Goal: Entertainment & Leisure: Browse casually

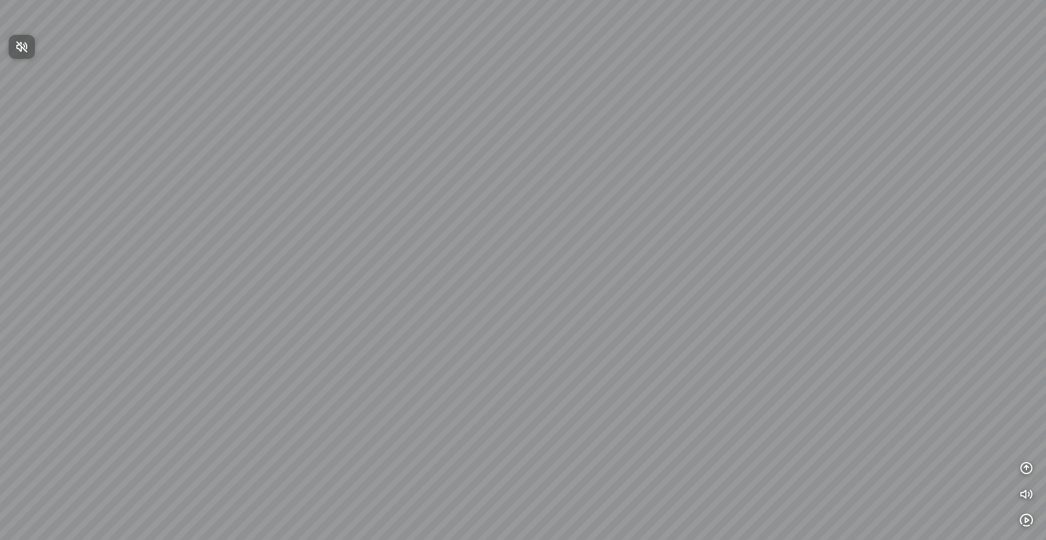
click at [28, 45] on span "Nhấn để bật âm thanh" at bounding box center [28, 47] width 0 height 14
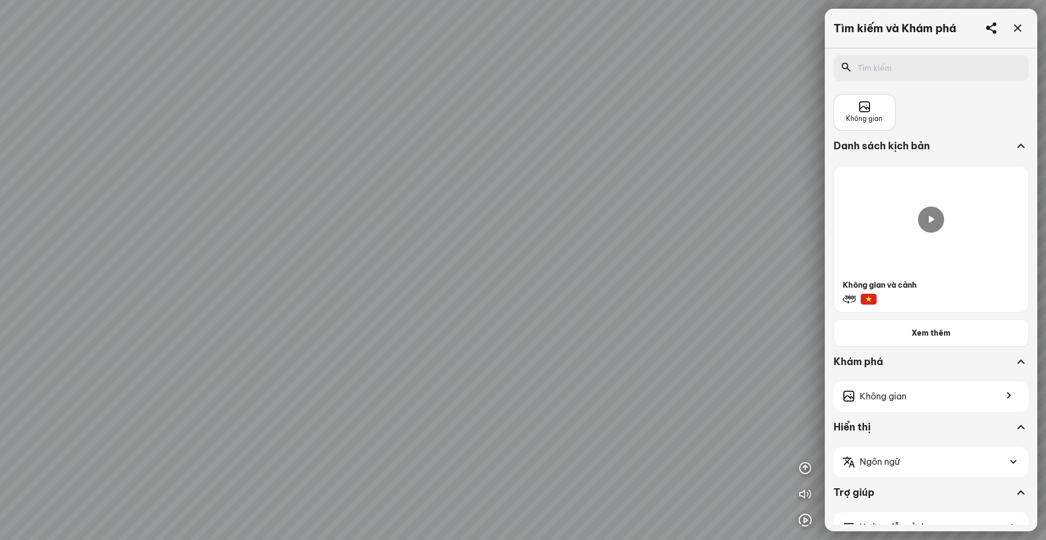
drag, startPoint x: 505, startPoint y: 269, endPoint x: 496, endPoint y: 281, distance: 14.1
click at [446, 264] on div at bounding box center [523, 270] width 1046 height 540
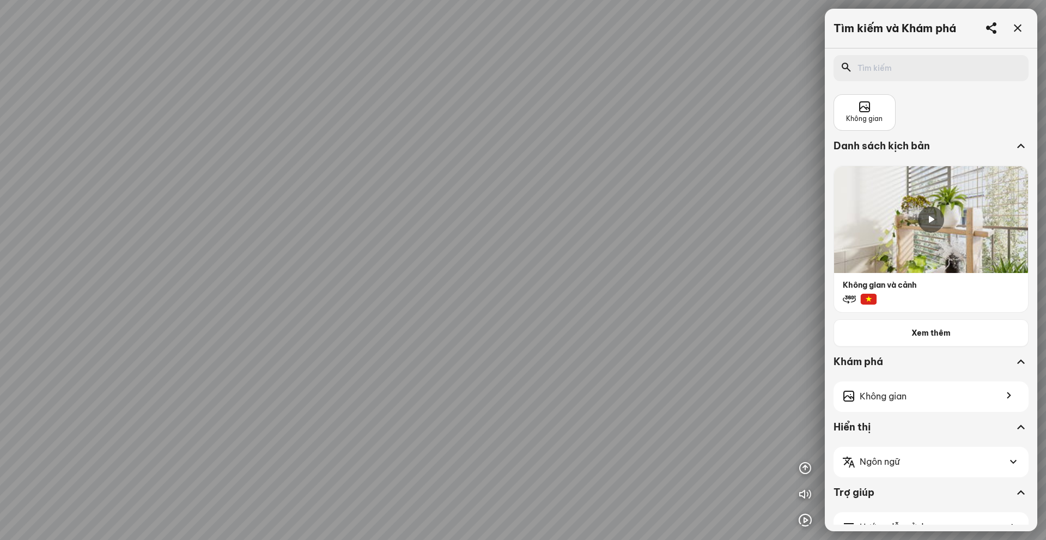
drag, startPoint x: 519, startPoint y: 300, endPoint x: 512, endPoint y: 299, distance: 7.7
click at [512, 299] on div at bounding box center [523, 270] width 1046 height 540
drag, startPoint x: 683, startPoint y: 316, endPoint x: 678, endPoint y: 306, distance: 11.0
click at [660, 311] on div at bounding box center [523, 270] width 1046 height 540
click at [935, 224] on icon at bounding box center [931, 219] width 13 height 13
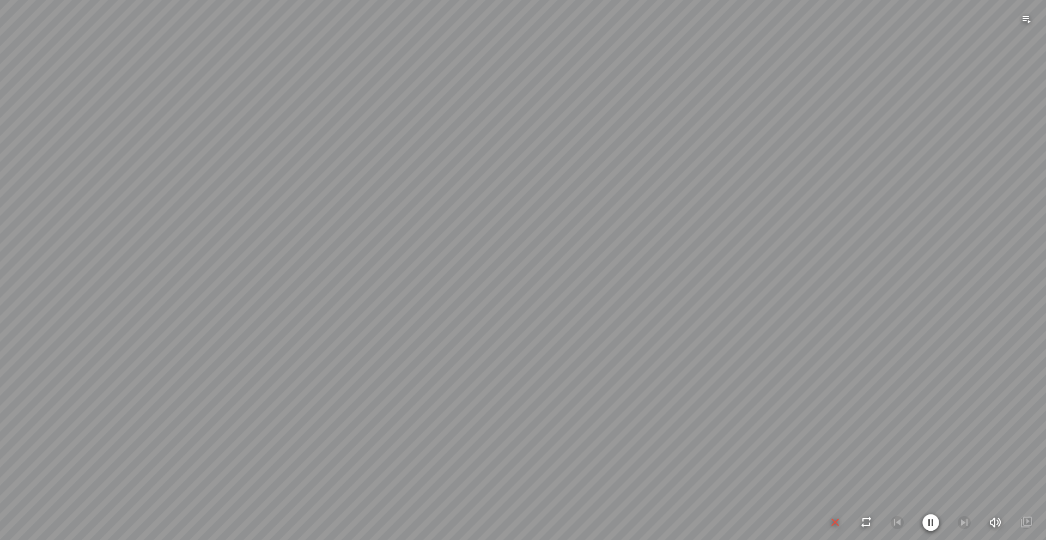
click at [506, 220] on div at bounding box center [523, 270] width 1046 height 540
click at [835, 495] on div at bounding box center [523, 270] width 1046 height 540
click at [835, 514] on div at bounding box center [931, 522] width 204 height 17
click at [835, 516] on icon "button" at bounding box center [835, 522] width 13 height 13
drag, startPoint x: 802, startPoint y: 439, endPoint x: 747, endPoint y: 441, distance: 55.1
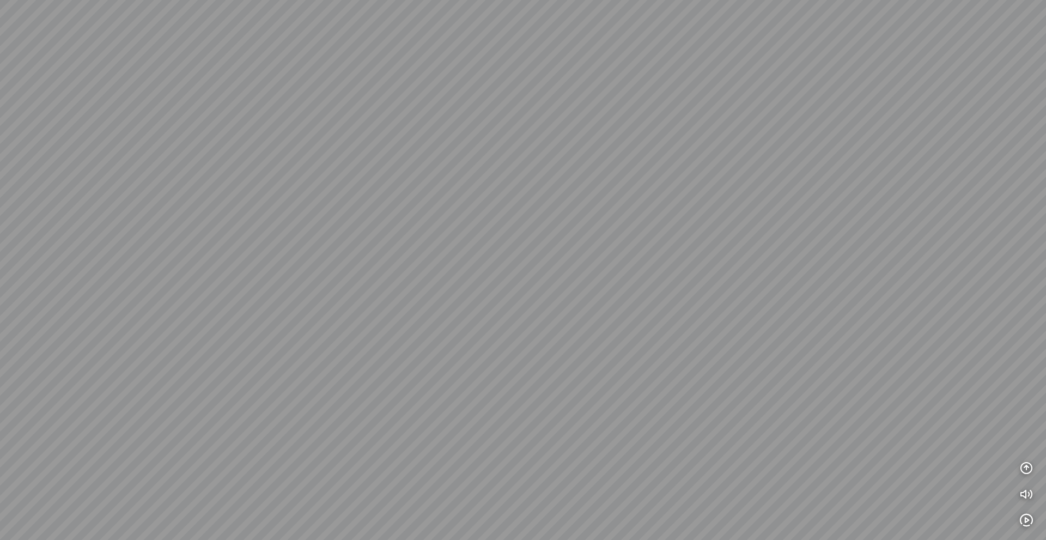
click at [759, 441] on div at bounding box center [523, 270] width 1046 height 540
click at [1026, 475] on button "button" at bounding box center [1027, 468] width 22 height 22
click at [1027, 359] on icon "button" at bounding box center [1026, 363] width 13 height 13
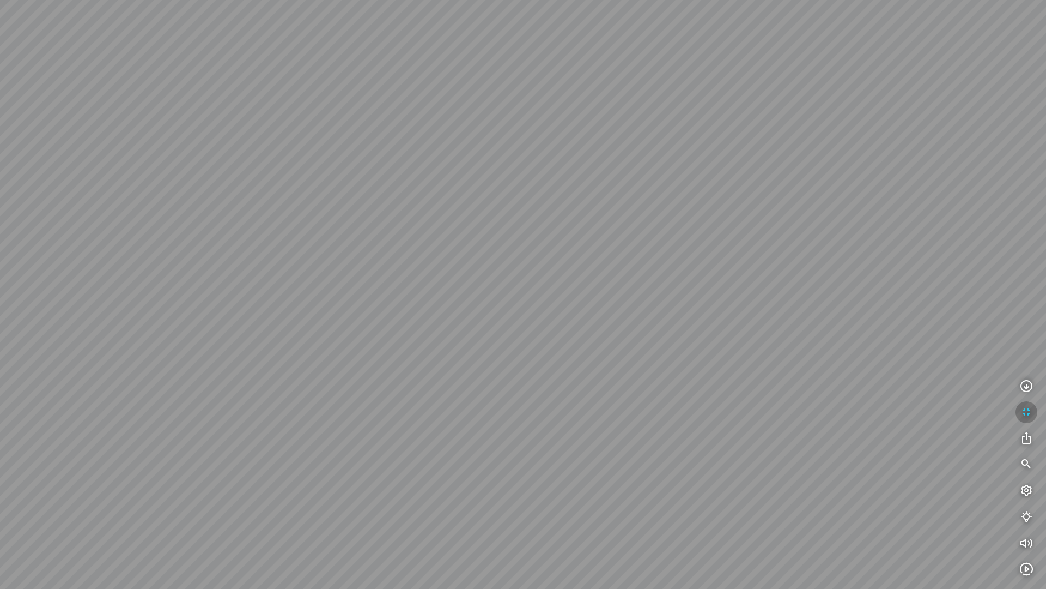
click at [1027, 412] on icon "button" at bounding box center [1026, 411] width 13 height 13
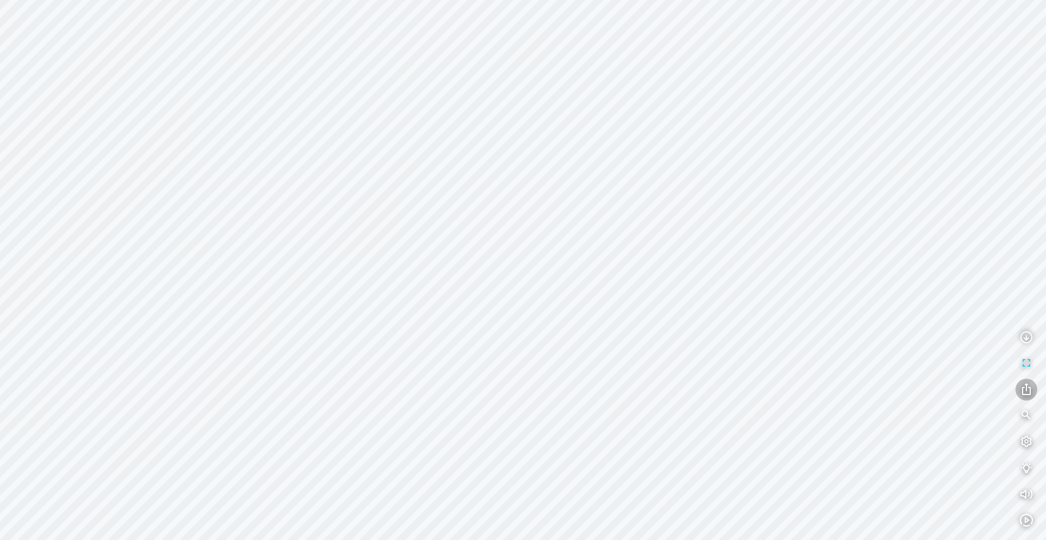
click at [1028, 392] on icon "button" at bounding box center [1026, 389] width 13 height 13
click at [1028, 465] on icon "button" at bounding box center [1026, 468] width 13 height 13
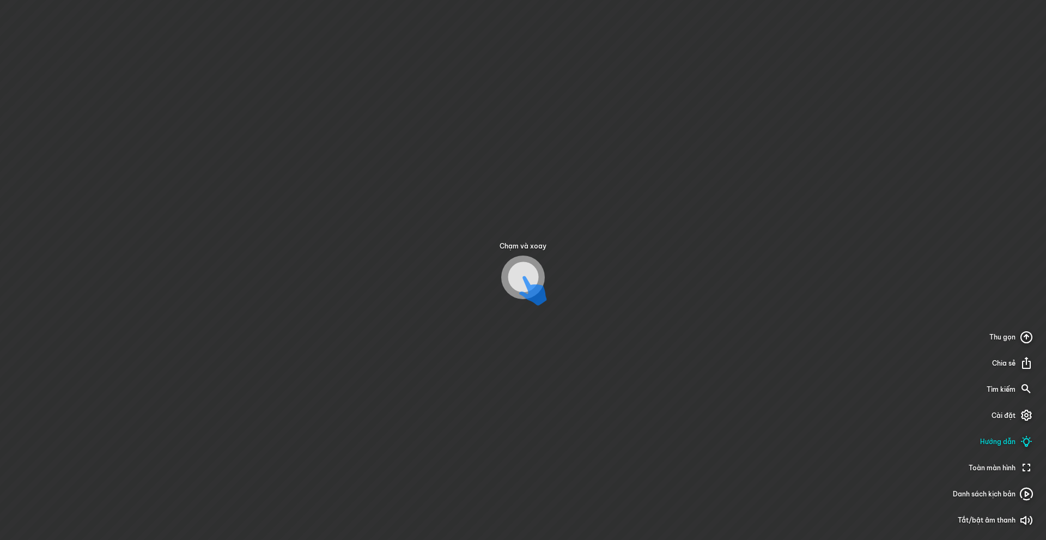
click at [679, 378] on div "Chạm và xoay Thu gọn Chia sẻ Tìm kiếm Cài đặt Hướng dẫn Toàn màn hình Danh sách…" at bounding box center [523, 270] width 1046 height 540
click at [529, 281] on icon at bounding box center [543, 288] width 28 height 14
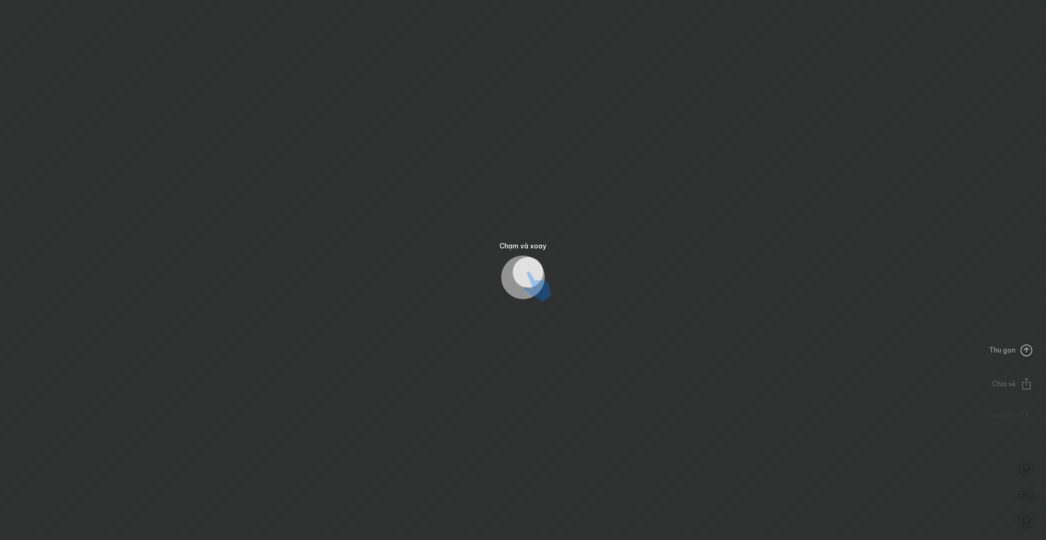
drag, startPoint x: 529, startPoint y: 275, endPoint x: 544, endPoint y: 268, distance: 17.1
click at [536, 286] on icon at bounding box center [538, 293] width 28 height 14
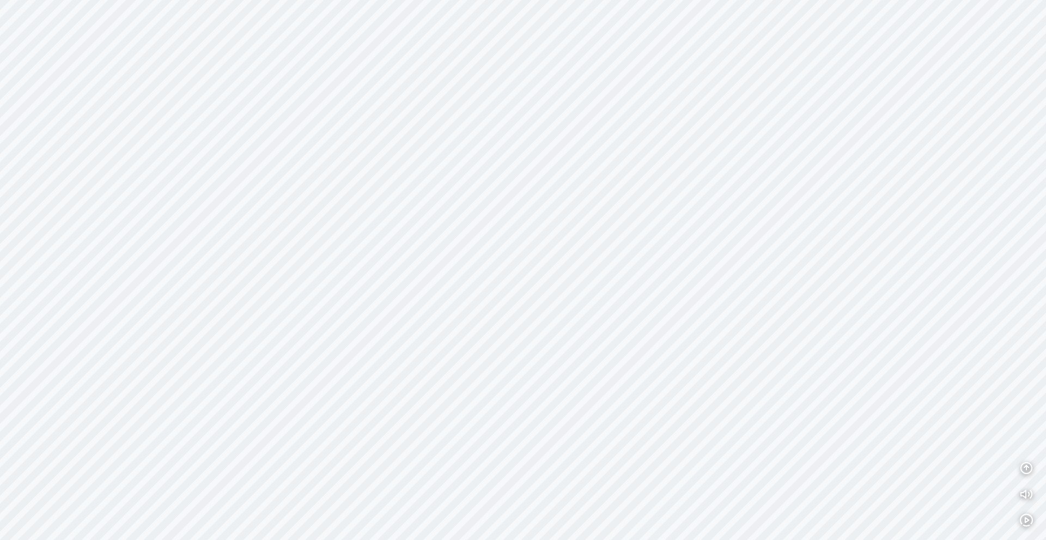
click at [544, 268] on div at bounding box center [523, 270] width 1046 height 540
drag, startPoint x: 457, startPoint y: 238, endPoint x: 459, endPoint y: 265, distance: 27.4
click at [448, 263] on div at bounding box center [523, 270] width 1046 height 540
drag, startPoint x: 514, startPoint y: 260, endPoint x: 497, endPoint y: 205, distance: 58.1
click at [497, 205] on div at bounding box center [523, 270] width 1046 height 540
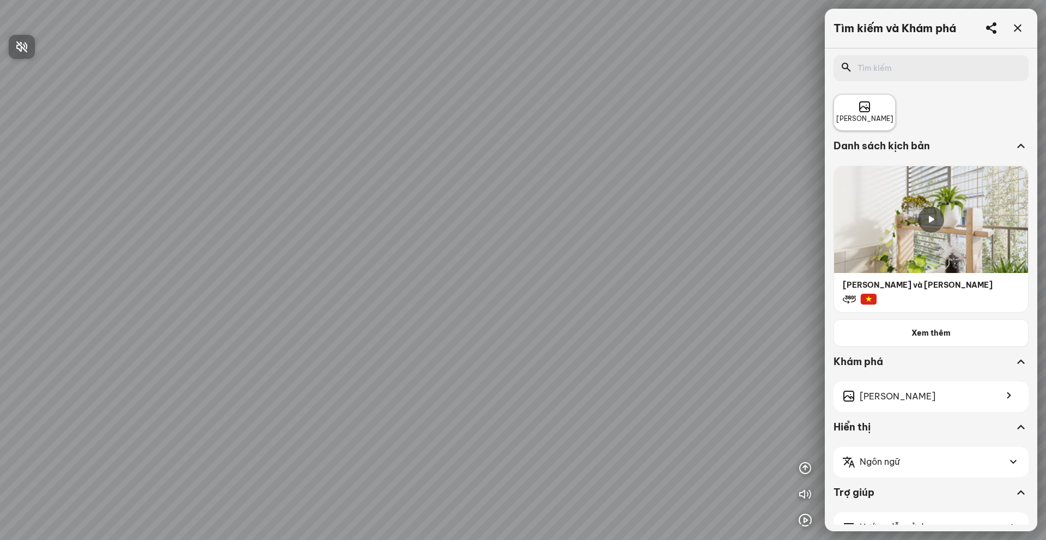
click at [869, 109] on div at bounding box center [523, 270] width 1046 height 540
click at [862, 117] on span "Không gian" at bounding box center [864, 119] width 57 height 10
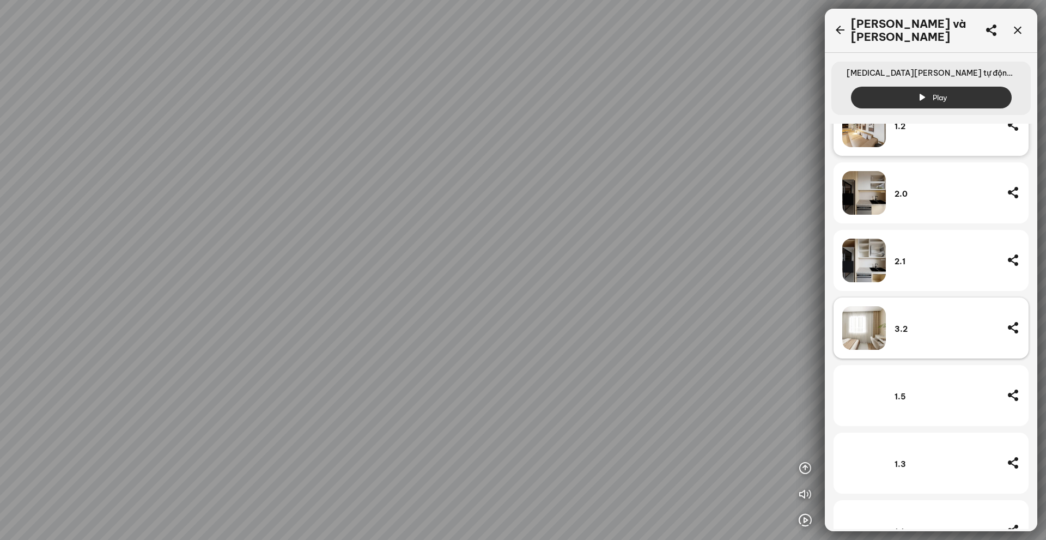
scroll to position [469, 0]
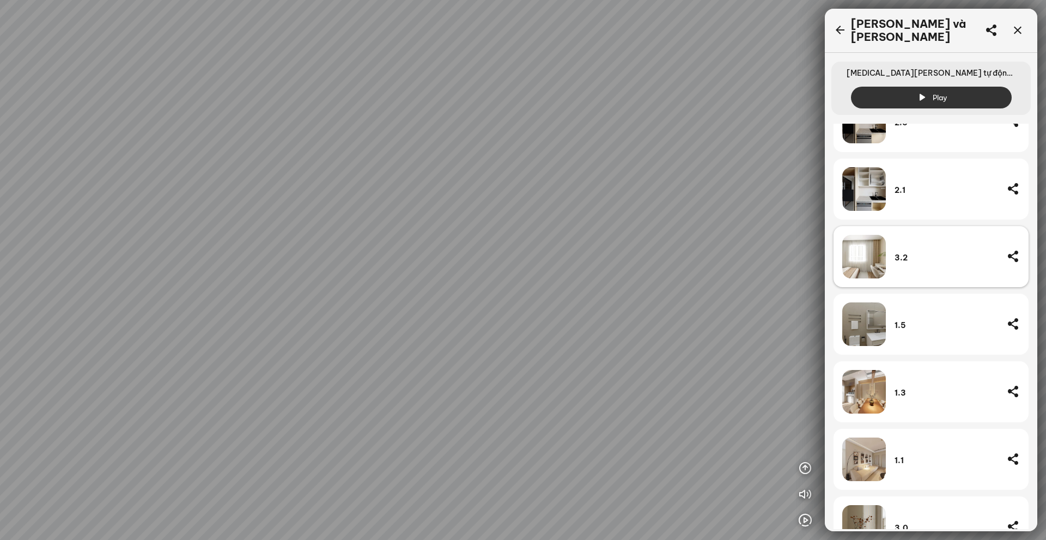
click at [909, 253] on div "3.2" at bounding box center [947, 258] width 104 height 10
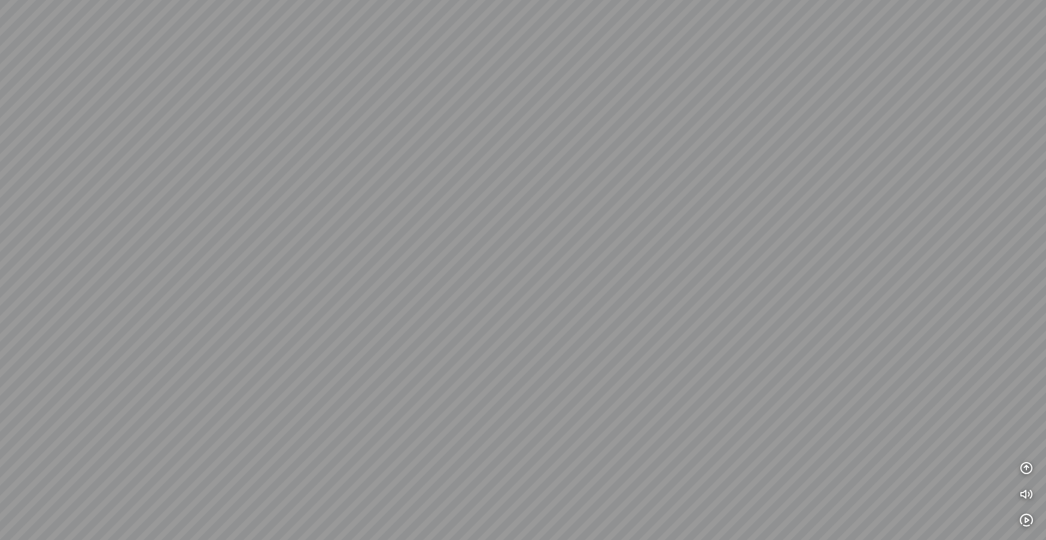
click at [859, 281] on div at bounding box center [523, 270] width 1046 height 540
drag, startPoint x: 849, startPoint y: 279, endPoint x: 664, endPoint y: 205, distance: 199.5
click at [664, 205] on div at bounding box center [523, 270] width 1046 height 540
drag, startPoint x: 645, startPoint y: 235, endPoint x: 693, endPoint y: 278, distance: 64.8
click at [693, 278] on div at bounding box center [523, 270] width 1046 height 540
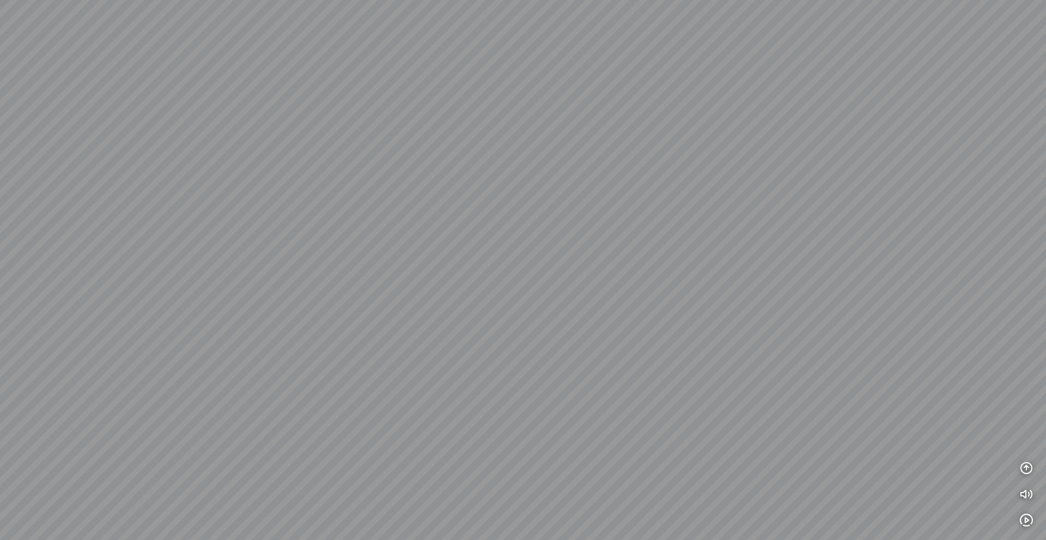
drag, startPoint x: 712, startPoint y: 329, endPoint x: 754, endPoint y: 330, distance: 42.0
click at [754, 329] on div at bounding box center [523, 270] width 1046 height 540
drag, startPoint x: 579, startPoint y: 322, endPoint x: 739, endPoint y: 296, distance: 162.3
click at [739, 296] on div at bounding box center [523, 270] width 1046 height 540
click at [718, 318] on div at bounding box center [523, 270] width 1046 height 540
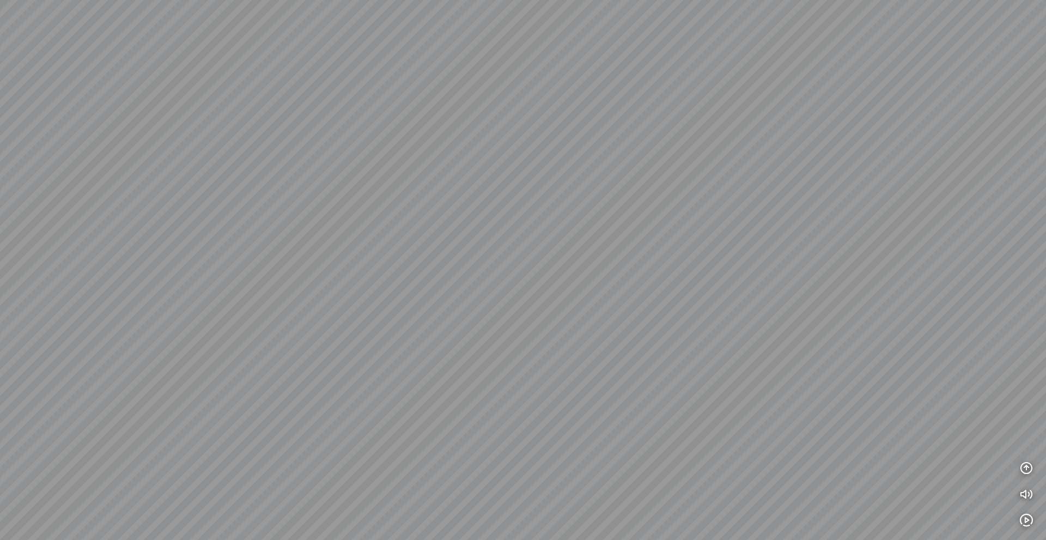
drag, startPoint x: 554, startPoint y: 303, endPoint x: 621, endPoint y: 389, distance: 109.0
click at [621, 389] on div at bounding box center [523, 270] width 1046 height 540
drag, startPoint x: 602, startPoint y: 379, endPoint x: 721, endPoint y: 298, distance: 144.3
click at [727, 294] on div at bounding box center [523, 270] width 1046 height 540
drag, startPoint x: 743, startPoint y: 320, endPoint x: 762, endPoint y: 324, distance: 19.9
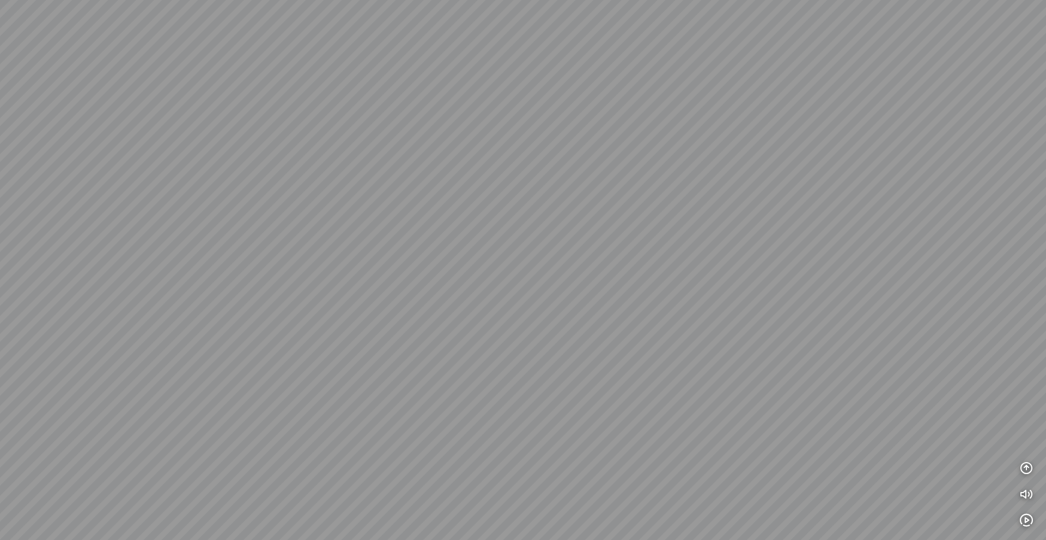
click at [756, 322] on div at bounding box center [523, 270] width 1046 height 540
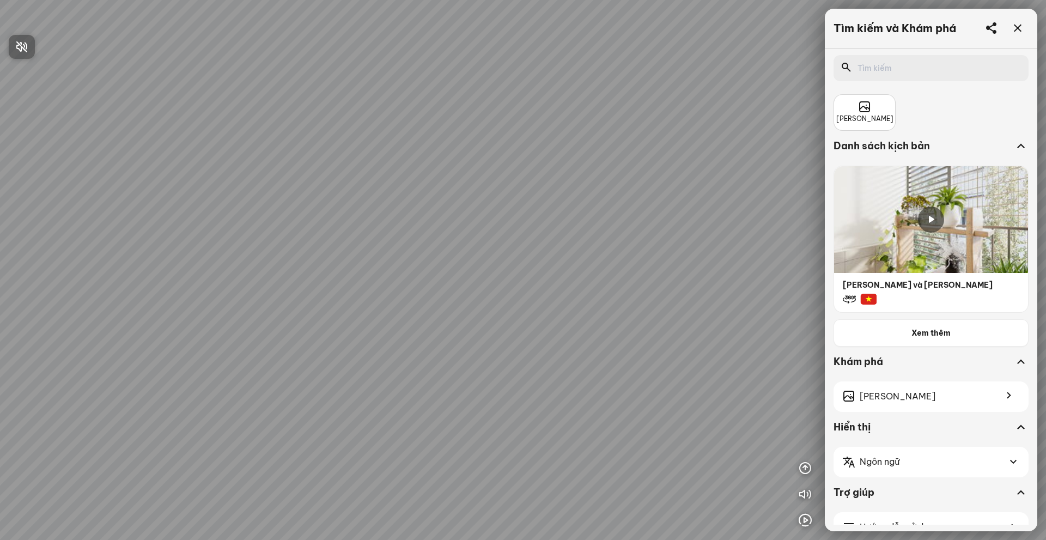
drag, startPoint x: 586, startPoint y: 276, endPoint x: 560, endPoint y: 275, distance: 26.2
click at [561, 275] on div at bounding box center [523, 270] width 1046 height 540
drag, startPoint x: 687, startPoint y: 302, endPoint x: 634, endPoint y: 297, distance: 52.6
click at [631, 300] on div at bounding box center [523, 270] width 1046 height 540
click at [888, 292] on div "[PERSON_NAME] và [PERSON_NAME]" at bounding box center [931, 239] width 195 height 147
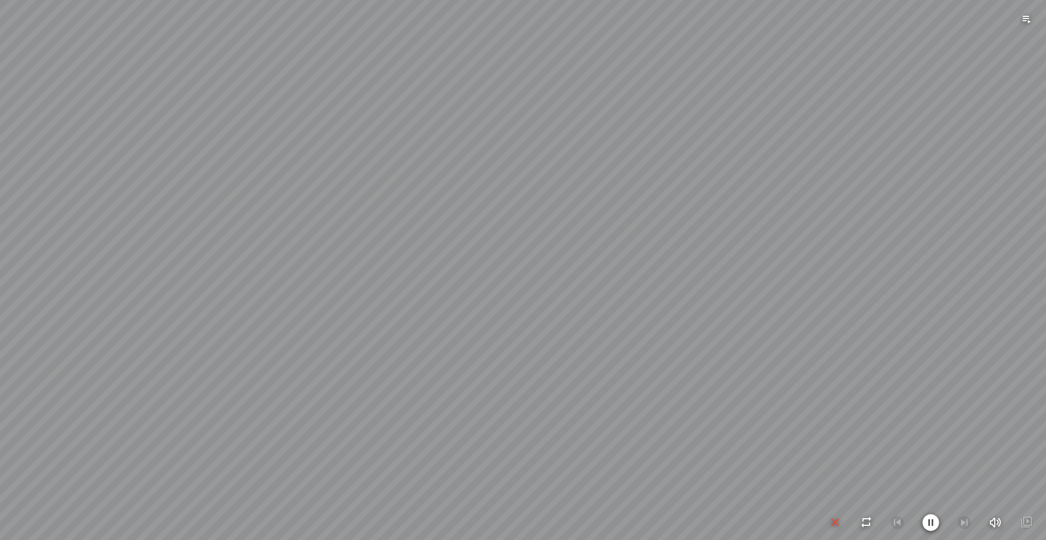
drag, startPoint x: 429, startPoint y: 290, endPoint x: 326, endPoint y: 285, distance: 103.1
click at [326, 285] on div at bounding box center [523, 270] width 1046 height 540
drag, startPoint x: 733, startPoint y: 281, endPoint x: 509, endPoint y: 277, distance: 223.4
click at [510, 277] on div at bounding box center [523, 270] width 1046 height 540
drag, startPoint x: 802, startPoint y: 305, endPoint x: 619, endPoint y: 303, distance: 182.6
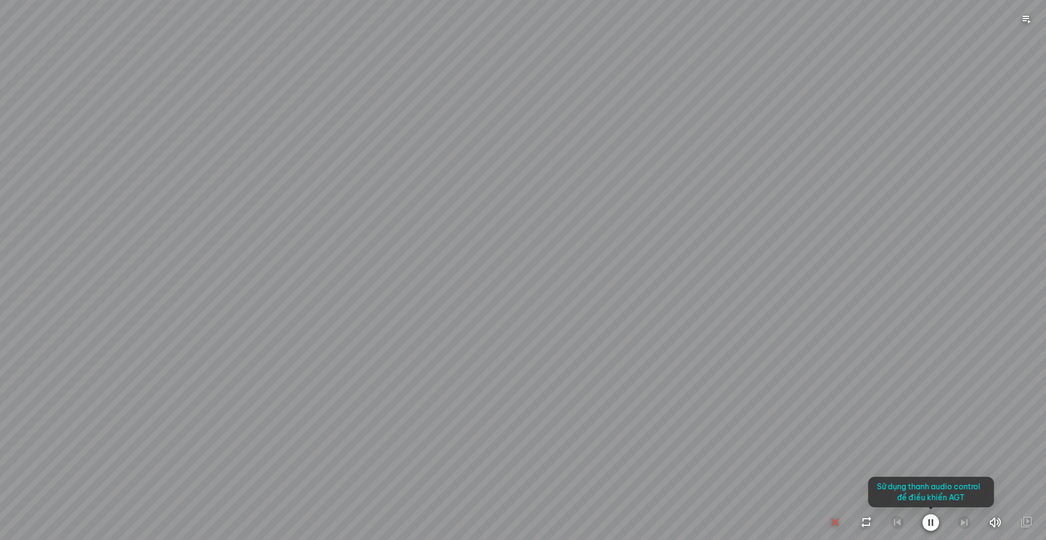
click at [624, 303] on div at bounding box center [523, 270] width 1046 height 540
click at [714, 457] on div at bounding box center [523, 270] width 1046 height 540
click at [832, 523] on div "INFO: krpano 1.20.8 (build [DATE]) INFO: HTML5/Desktop - Chrome 139.0 - WebGL I…" at bounding box center [523, 270] width 1046 height 540
click at [838, 523] on icon "button" at bounding box center [835, 522] width 13 height 13
click at [1027, 518] on icon "button" at bounding box center [1026, 520] width 13 height 13
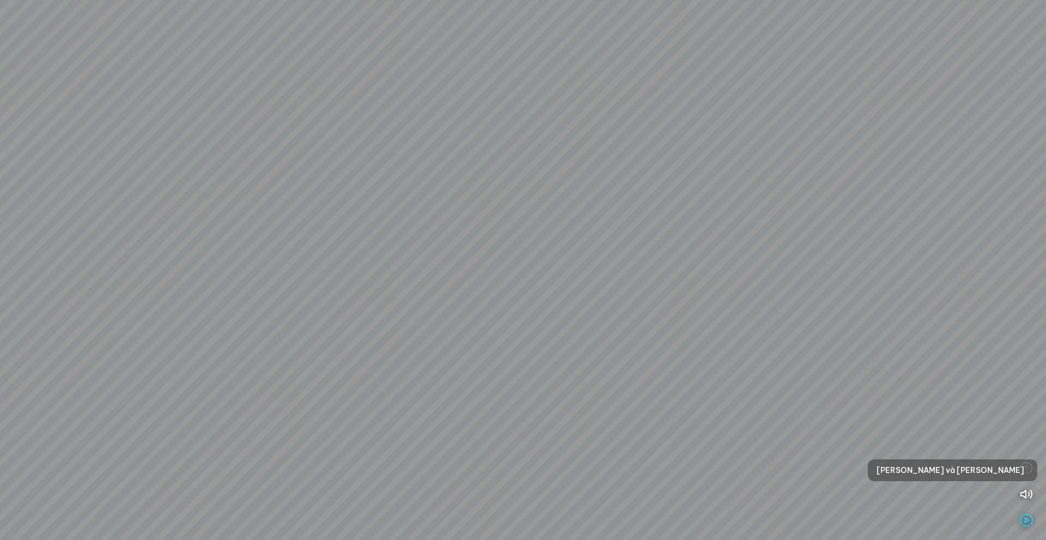
click at [920, 463] on div "[PERSON_NAME] và [PERSON_NAME]" at bounding box center [952, 470] width 169 height 22
click at [836, 523] on icon "button" at bounding box center [835, 522] width 13 height 13
click at [1023, 471] on icon "button" at bounding box center [1026, 468] width 13 height 13
click at [1025, 443] on icon "button" at bounding box center [1026, 441] width 13 height 13
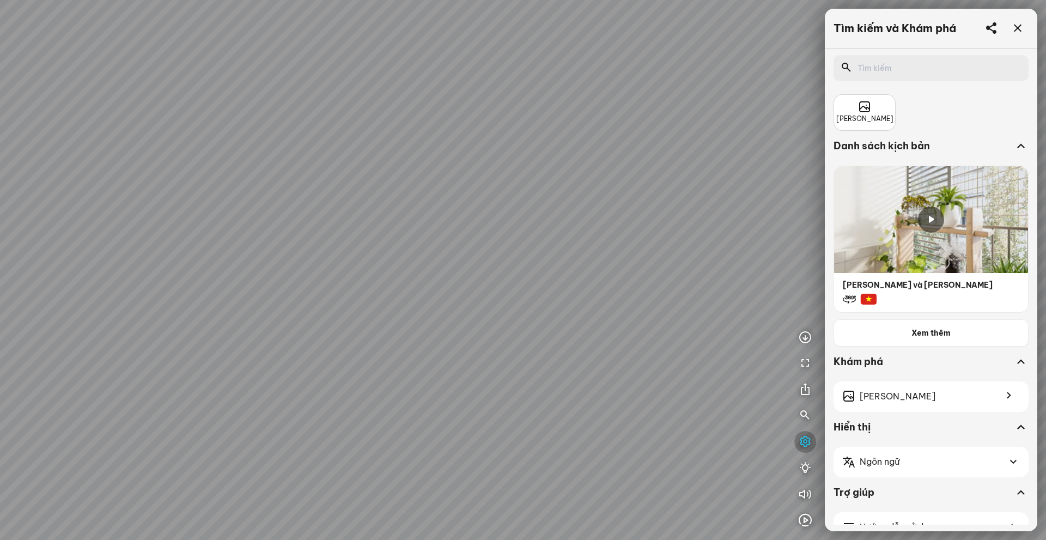
scroll to position [29, 0]
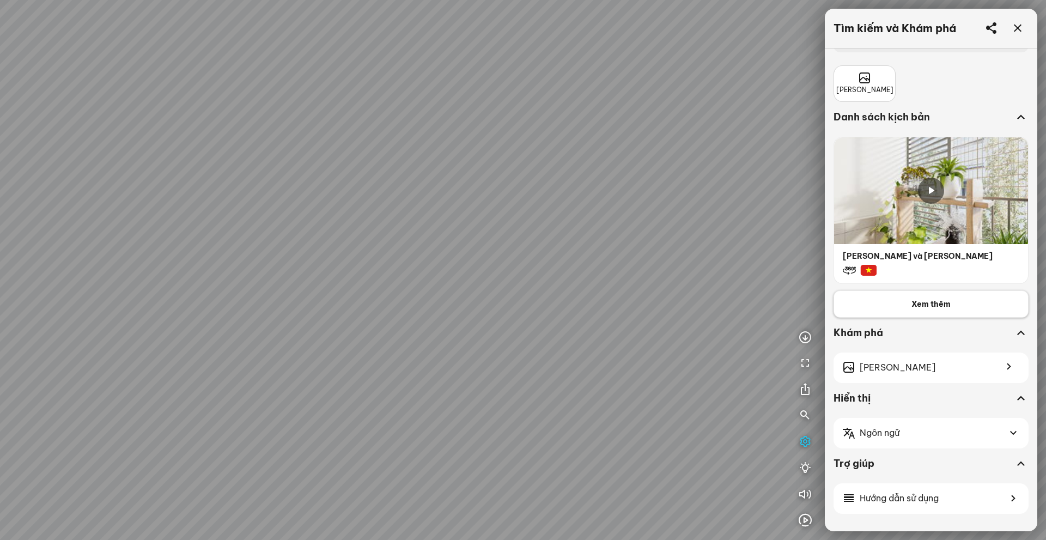
click at [938, 305] on span "Xem thêm" at bounding box center [931, 304] width 39 height 11
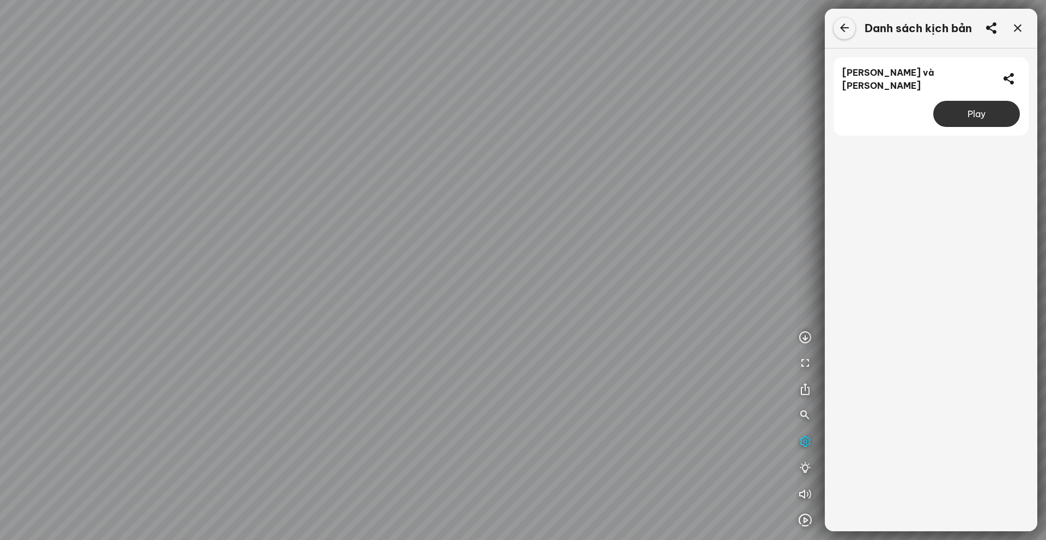
click at [847, 29] on icon at bounding box center [844, 28] width 13 height 13
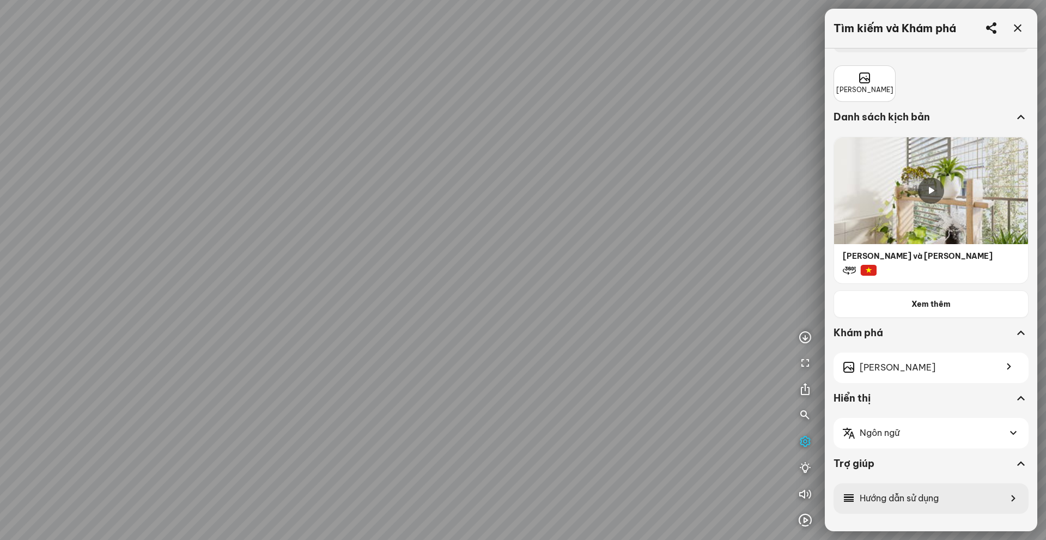
click at [923, 493] on span "Hướng dẫn sử dụng" at bounding box center [899, 499] width 79 height 14
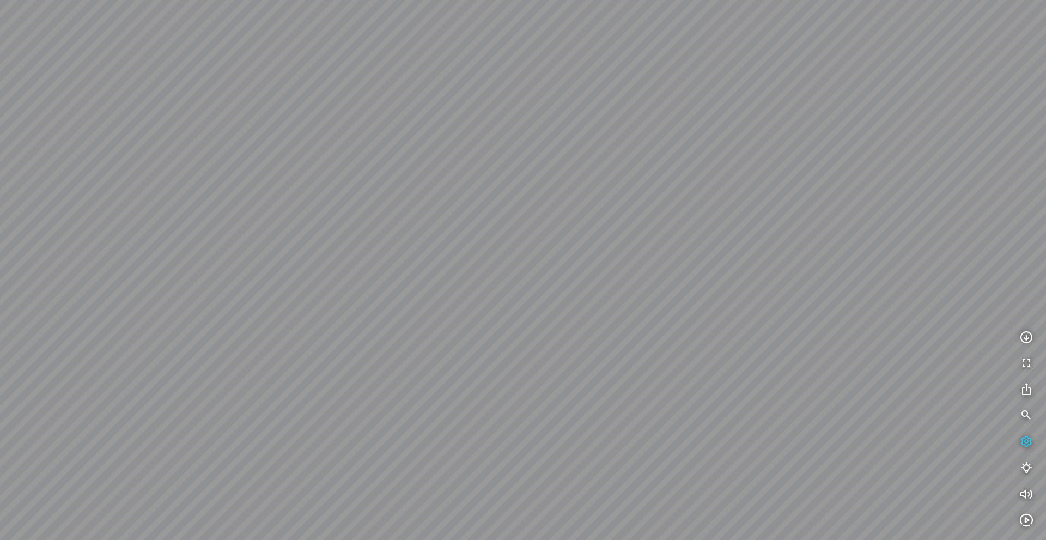
drag, startPoint x: 639, startPoint y: 379, endPoint x: 817, endPoint y: 393, distance: 178.7
drag, startPoint x: 711, startPoint y: 344, endPoint x: 841, endPoint y: 384, distance: 136.2
drag, startPoint x: 841, startPoint y: 384, endPoint x: 552, endPoint y: 324, distance: 295.5
click at [538, 324] on div at bounding box center [523, 270] width 1046 height 540
click at [1026, 517] on icon "button" at bounding box center [1026, 520] width 13 height 13
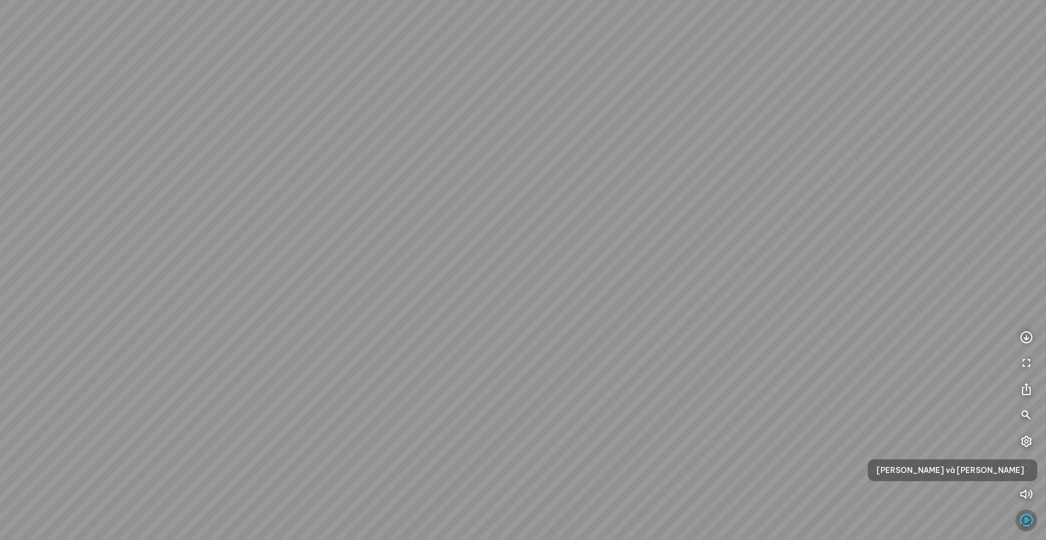
click at [1026, 518] on icon "button" at bounding box center [1026, 520] width 13 height 13
click at [1026, 517] on icon "button" at bounding box center [1026, 520] width 13 height 13
click at [959, 474] on div "[PERSON_NAME] và [PERSON_NAME]" at bounding box center [952, 470] width 169 height 22
click at [933, 522] on icon "button" at bounding box center [931, 522] width 17 height 17
click at [835, 525] on icon "button" at bounding box center [835, 522] width 13 height 13
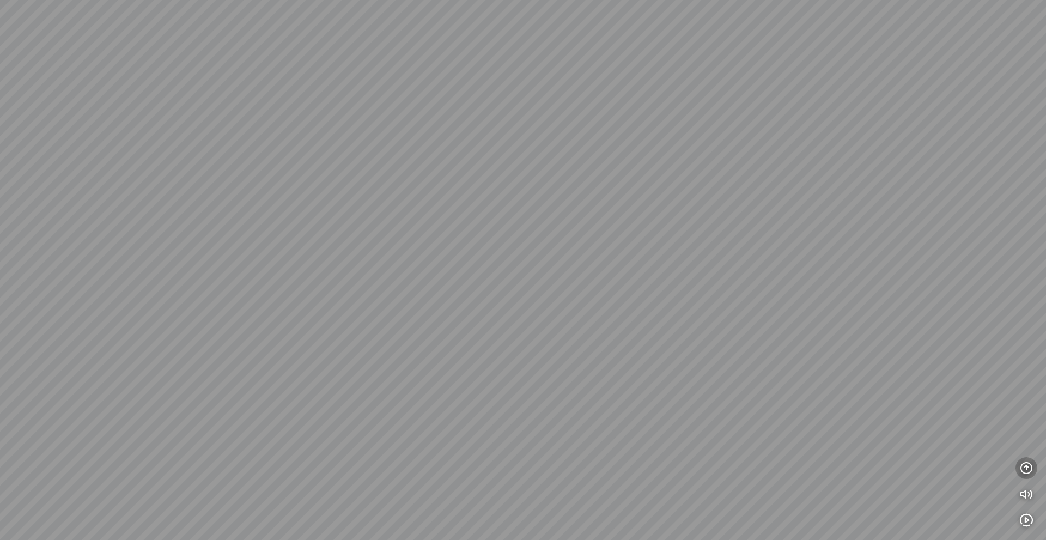
click at [1023, 470] on icon "button" at bounding box center [1026, 468] width 13 height 13
click at [1031, 397] on button "button" at bounding box center [1027, 390] width 22 height 22
click at [1028, 416] on icon "button" at bounding box center [1026, 415] width 13 height 13
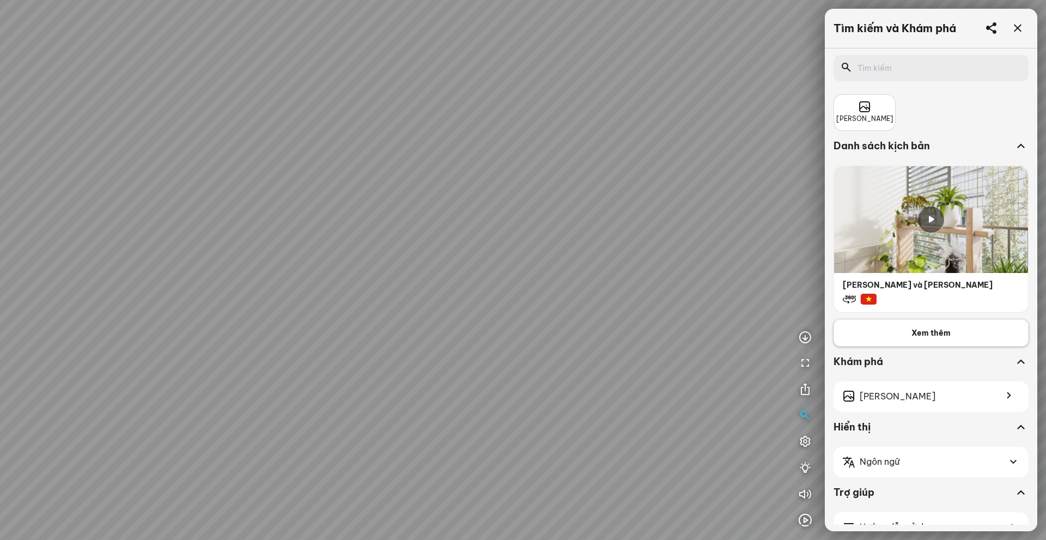
click at [906, 334] on button "Xem thêm" at bounding box center [931, 332] width 195 height 27
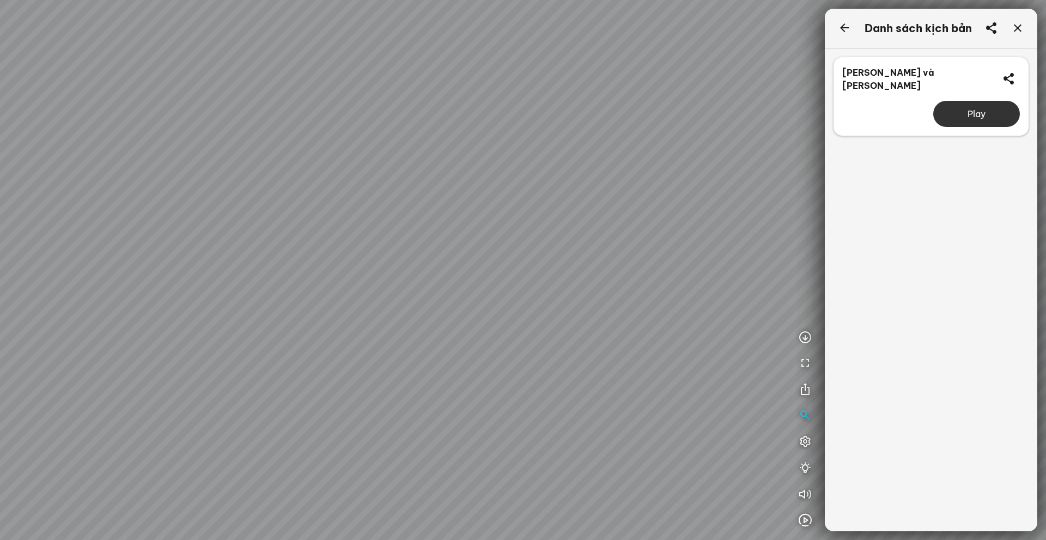
click at [921, 78] on div "[PERSON_NAME] và [PERSON_NAME]" at bounding box center [916, 79] width 149 height 26
click at [873, 79] on div "[PERSON_NAME] và [PERSON_NAME]" at bounding box center [916, 79] width 149 height 26
click at [851, 28] on div at bounding box center [845, 28] width 22 height 22
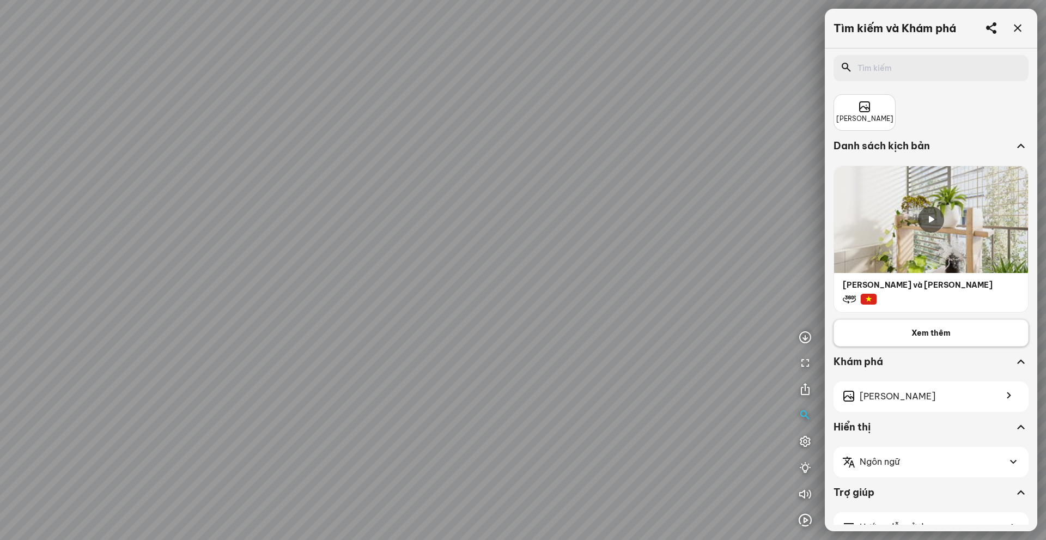
click at [915, 332] on span "Xem thêm" at bounding box center [931, 332] width 39 height 11
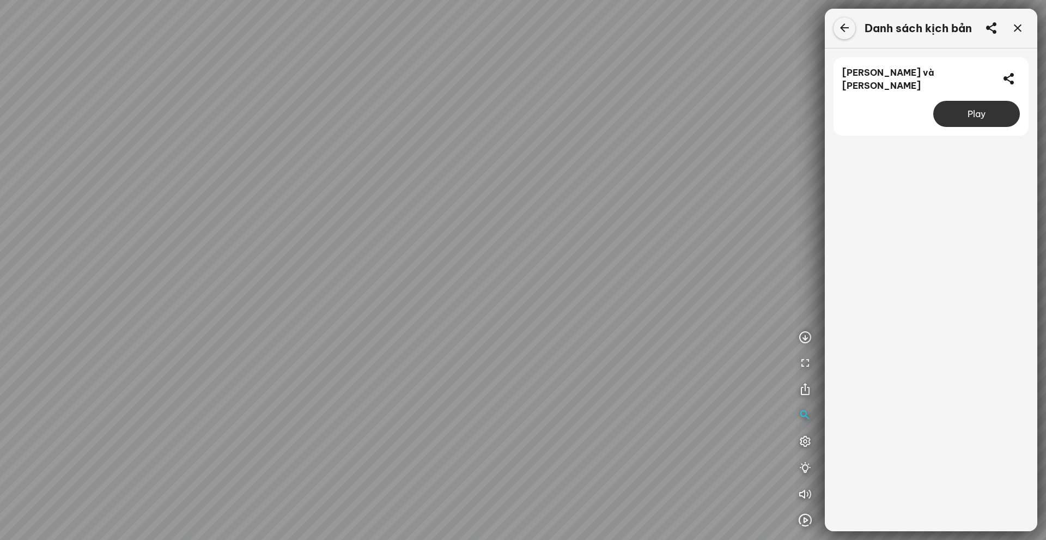
drag, startPoint x: 845, startPoint y: 32, endPoint x: 882, endPoint y: 101, distance: 78.5
click at [845, 32] on icon at bounding box center [844, 28] width 13 height 13
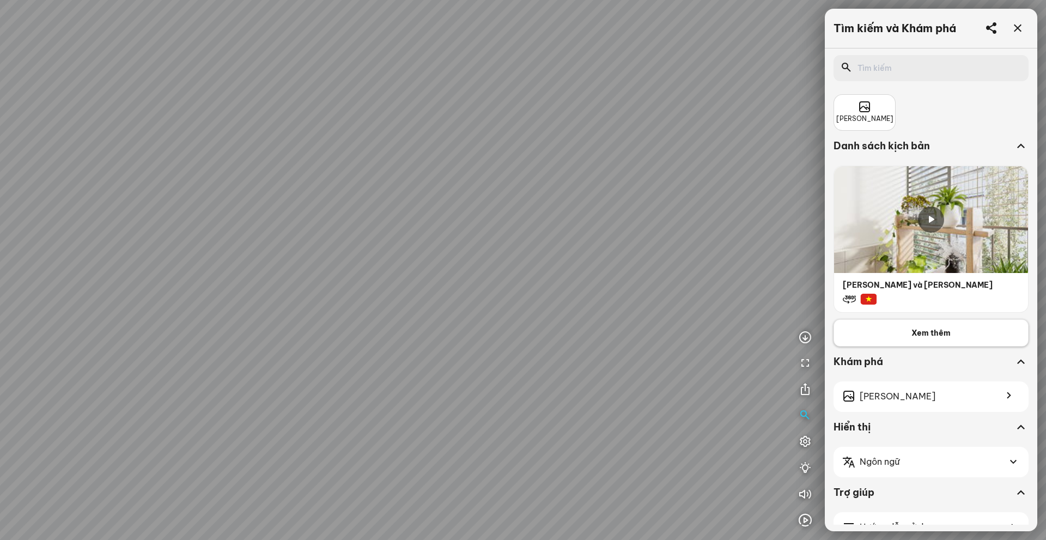
click at [952, 337] on button "Xem thêm" at bounding box center [931, 332] width 195 height 27
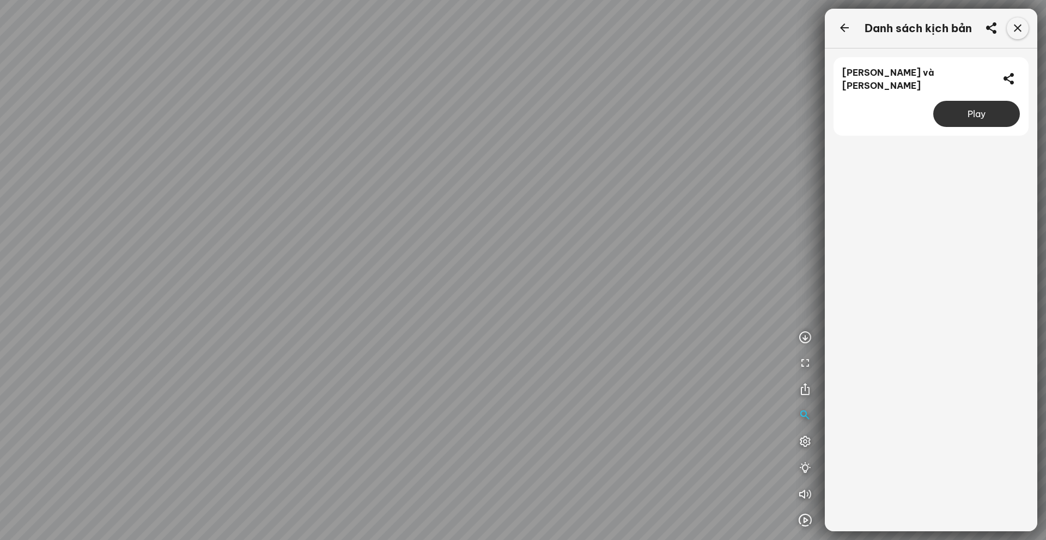
click at [1026, 26] on div at bounding box center [1018, 28] width 22 height 22
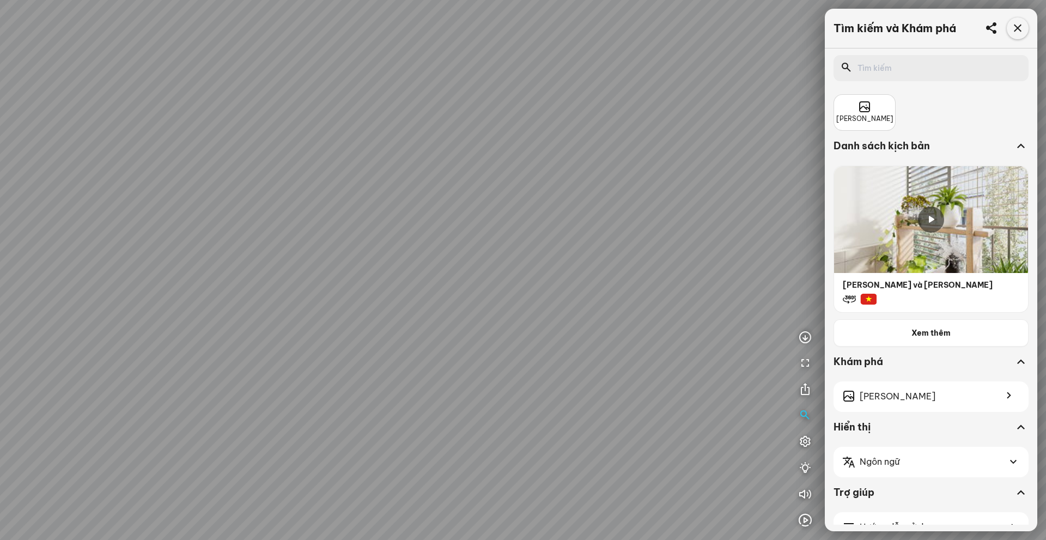
click at [1021, 27] on icon at bounding box center [1017, 28] width 13 height 13
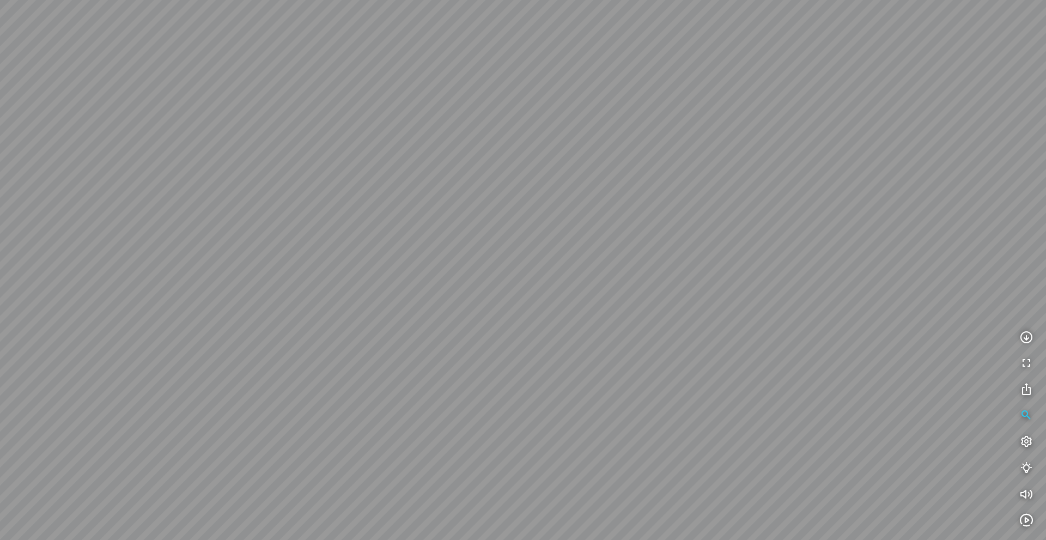
click at [997, 24] on div at bounding box center [523, 270] width 1046 height 540
click at [1001, 24] on div at bounding box center [523, 270] width 1046 height 540
drag, startPoint x: 962, startPoint y: 39, endPoint x: 936, endPoint y: 51, distance: 29.5
click at [953, 43] on div at bounding box center [523, 270] width 1046 height 540
drag, startPoint x: 1028, startPoint y: 403, endPoint x: 1027, endPoint y: 367, distance: 36.0
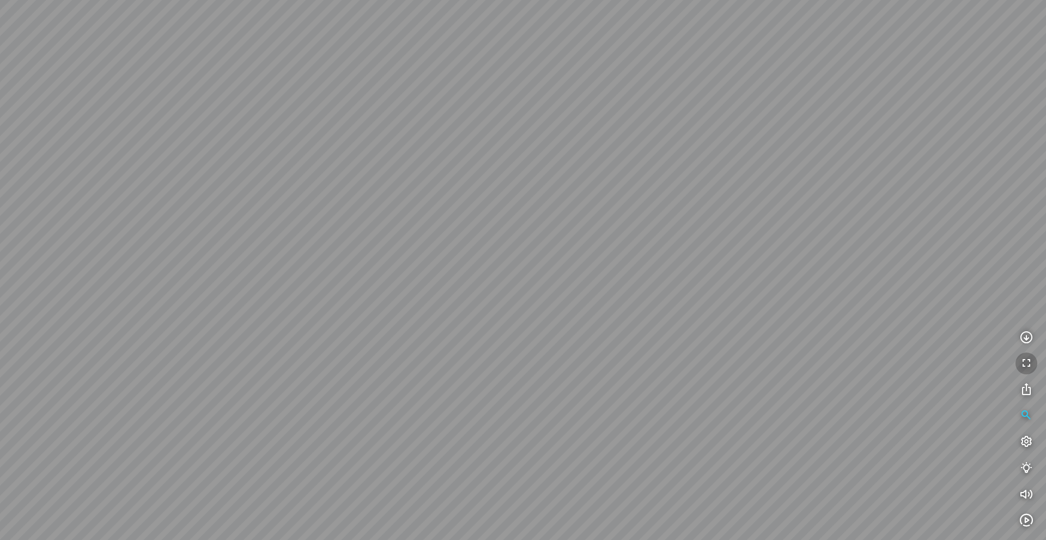
click at [1046, 368] on div "INFO: krpano 1.20.8 (build [DATE]) INFO: HTML5/Desktop - Chrome 139.0 - WebGL I…" at bounding box center [523, 270] width 1046 height 540
drag, startPoint x: 867, startPoint y: 349, endPoint x: 937, endPoint y: 358, distance: 70.4
click at [884, 345] on div at bounding box center [523, 270] width 1046 height 540
click at [1028, 518] on icon "button" at bounding box center [1026, 520] width 13 height 13
click at [1028, 517] on icon "button" at bounding box center [1026, 520] width 13 height 13
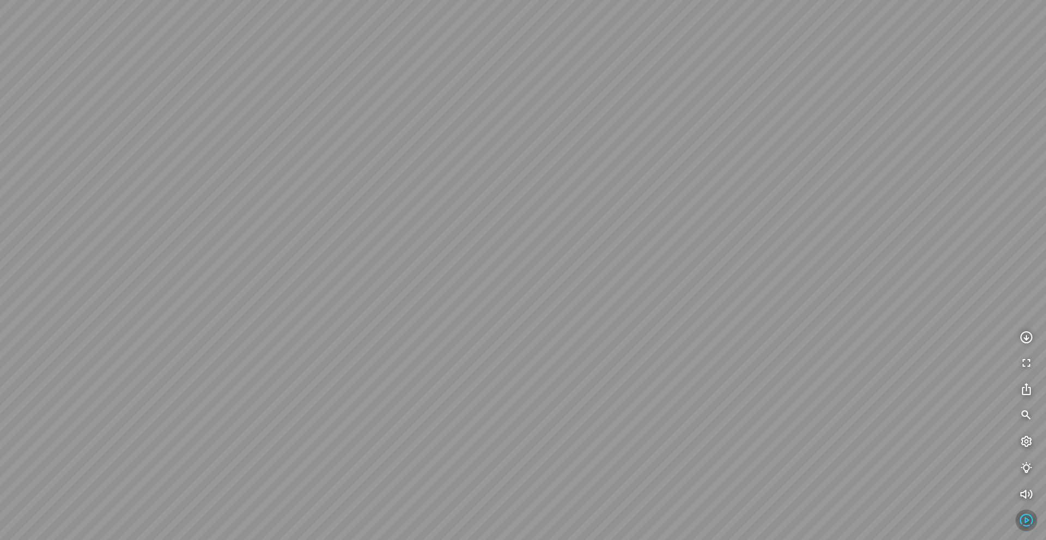
click at [1028, 518] on icon "button" at bounding box center [1026, 520] width 13 height 13
click at [957, 474] on div "[PERSON_NAME] và [PERSON_NAME]" at bounding box center [952, 470] width 169 height 22
click at [835, 520] on icon "button" at bounding box center [835, 522] width 13 height 13
drag, startPoint x: 471, startPoint y: 276, endPoint x: 618, endPoint y: 244, distance: 150.7
click at [618, 244] on div at bounding box center [523, 270] width 1046 height 540
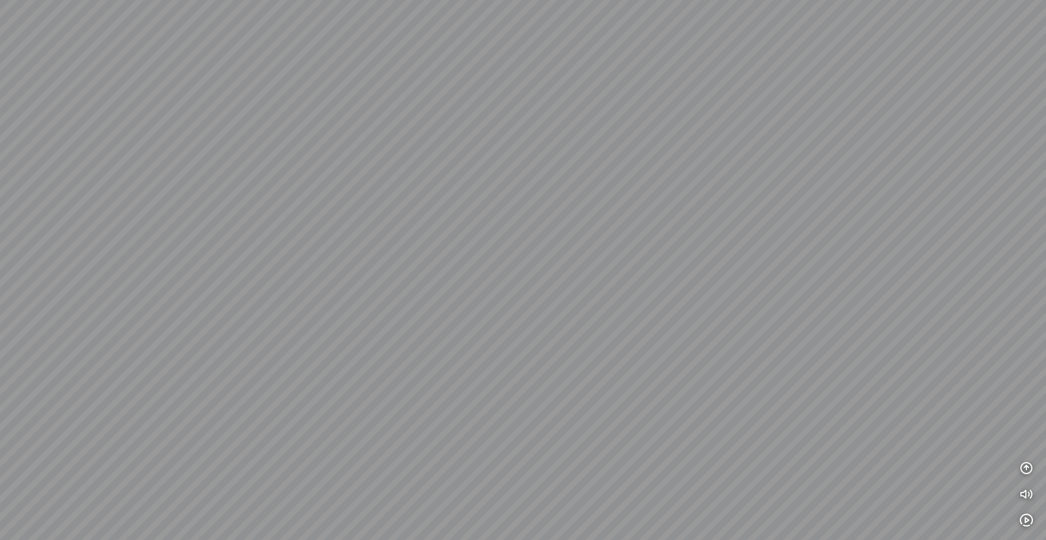
drag, startPoint x: 633, startPoint y: 259, endPoint x: 737, endPoint y: 259, distance: 104.6
click at [737, 259] on div at bounding box center [523, 270] width 1046 height 540
